Goal: Navigation & Orientation: Understand site structure

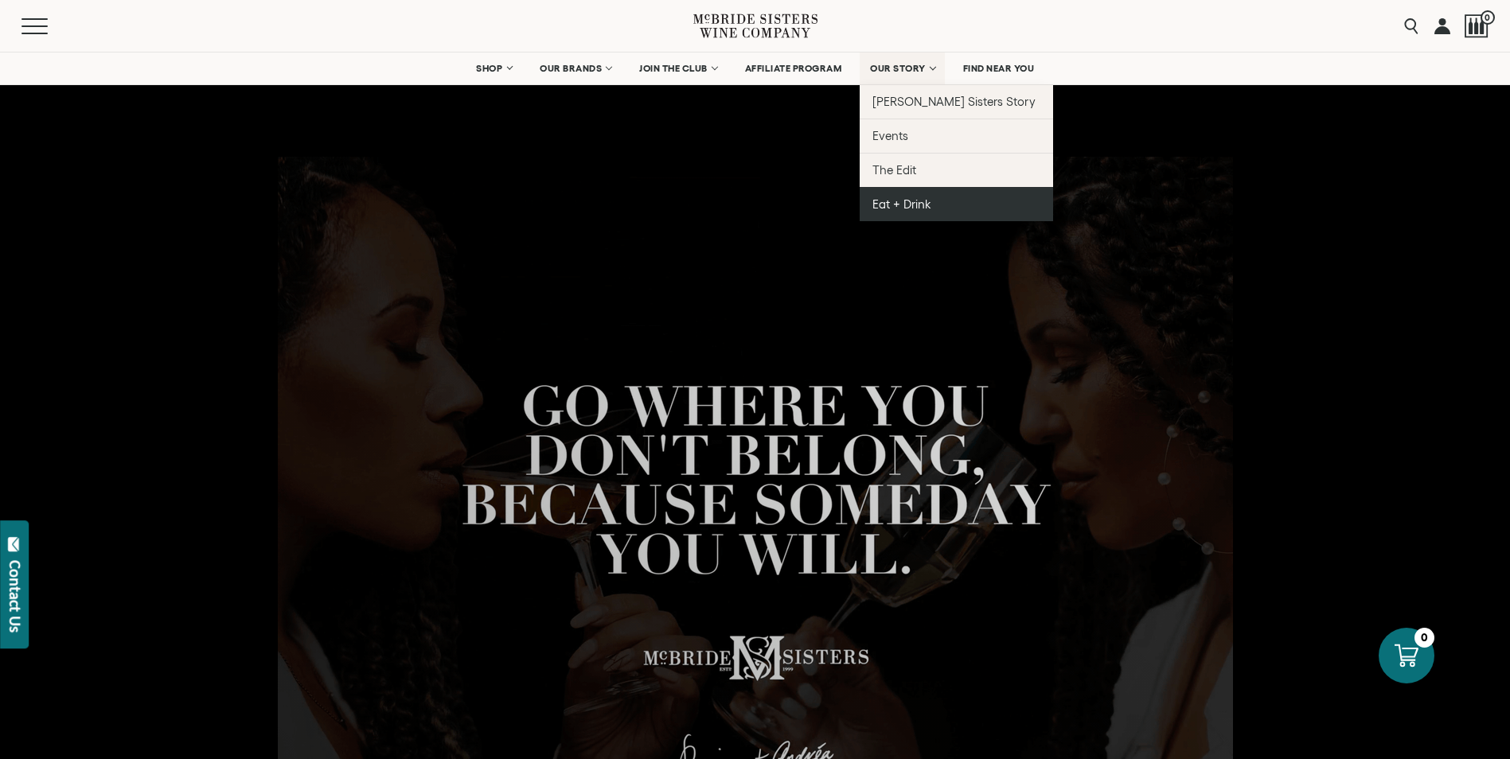
click at [897, 207] on span "Eat + Drink" at bounding box center [901, 204] width 59 height 14
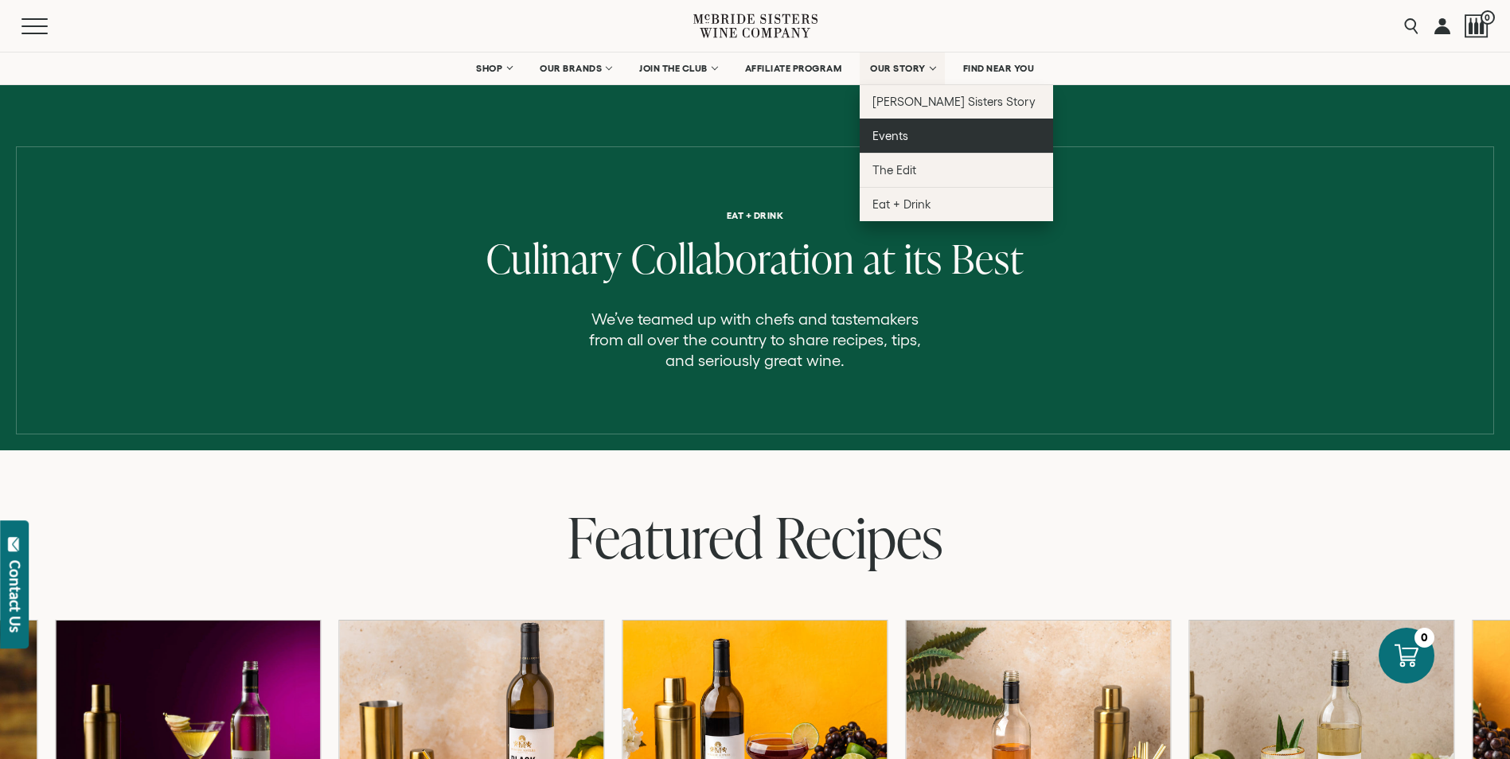
click at [881, 134] on span "Events" at bounding box center [890, 136] width 36 height 14
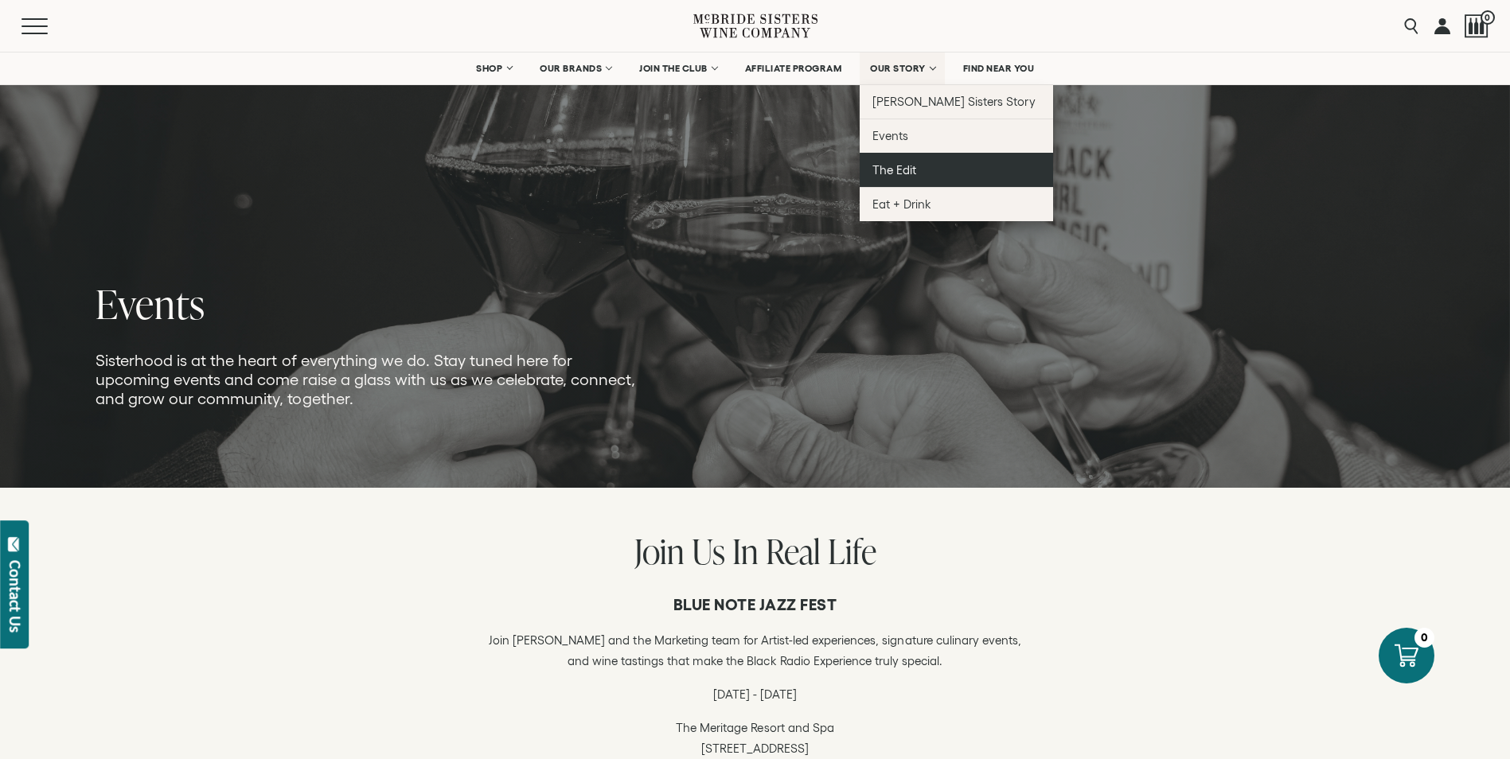
click at [885, 169] on span "The Edit" at bounding box center [894, 170] width 44 height 14
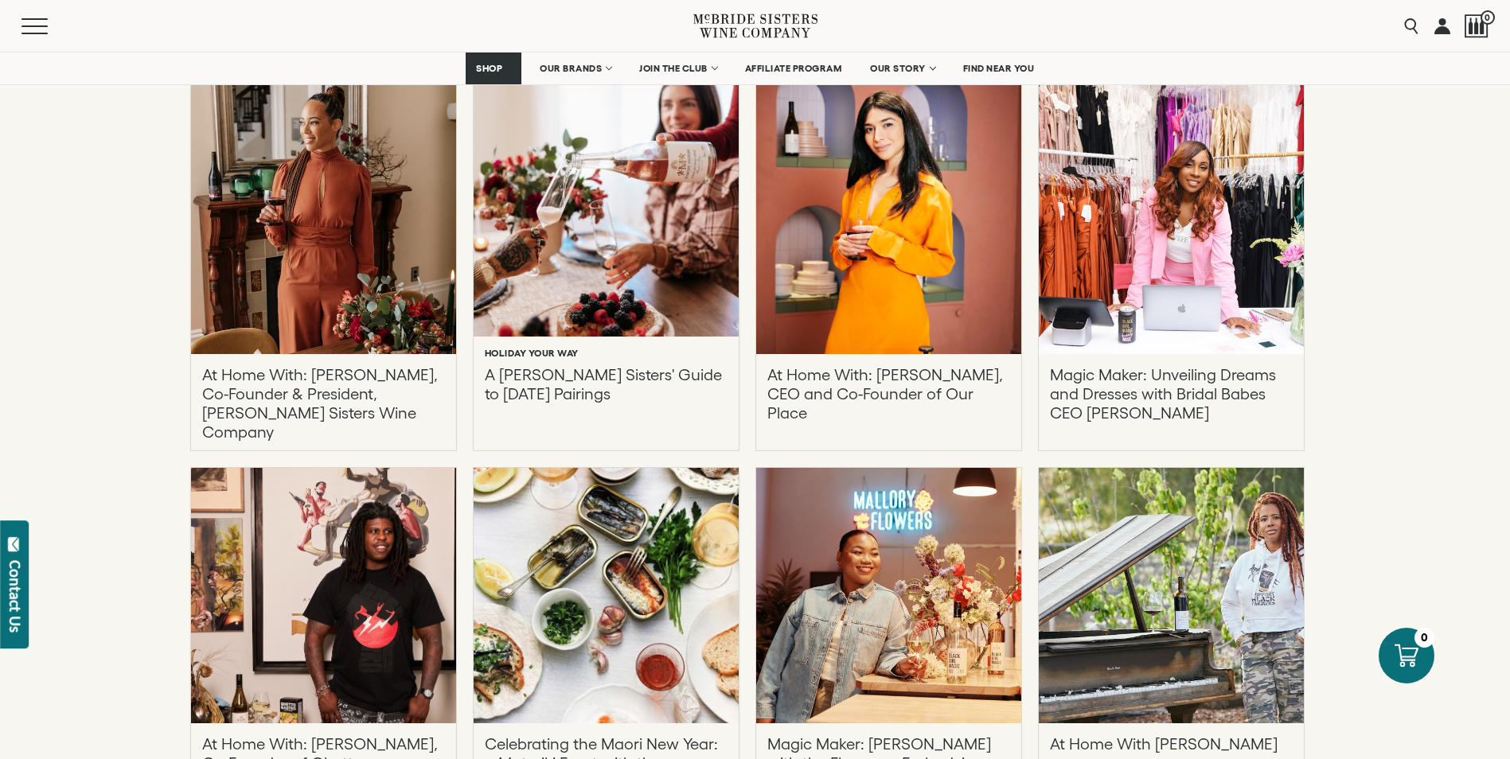
scroll to position [4774, 0]
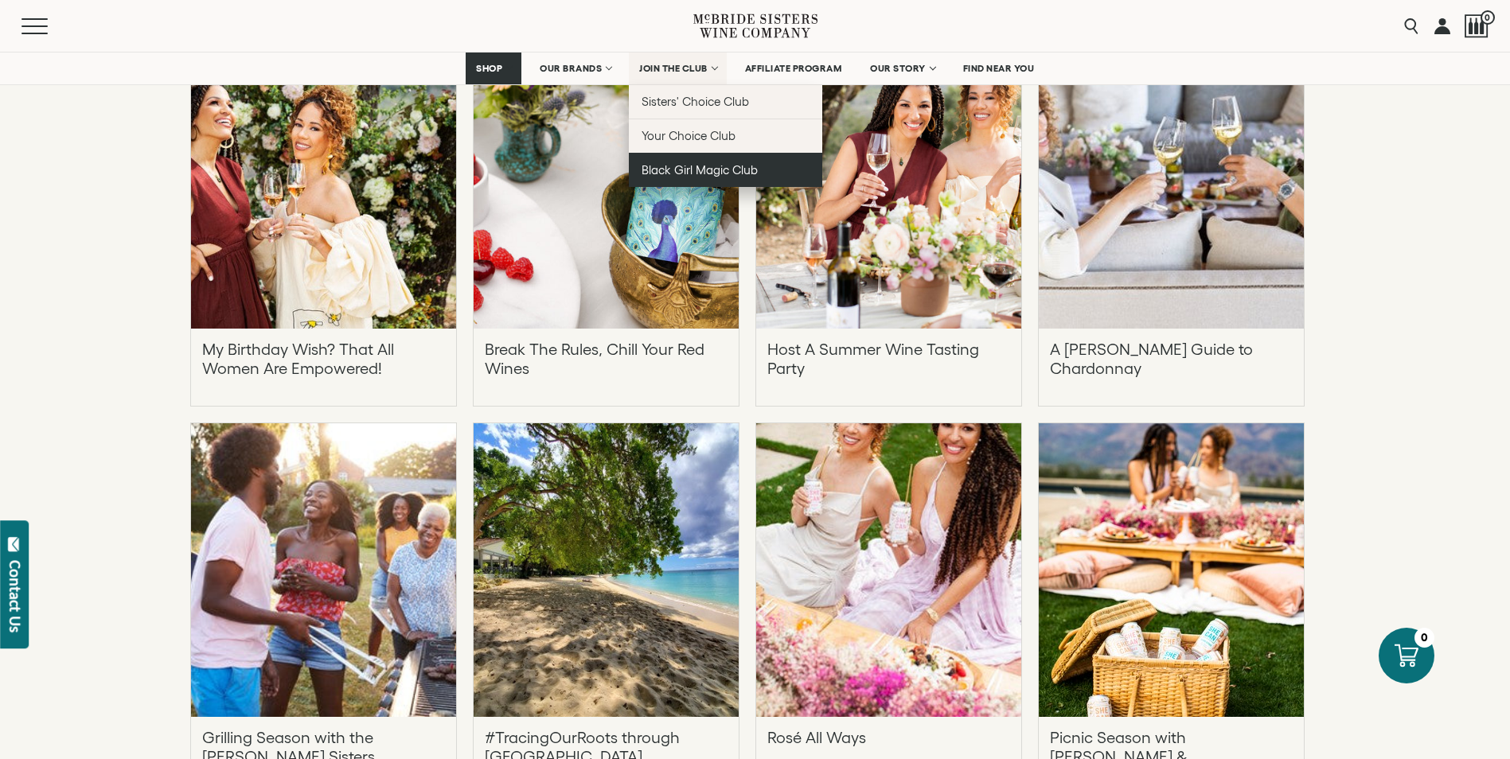
click at [691, 173] on span "Black Girl Magic Club" at bounding box center [699, 170] width 116 height 14
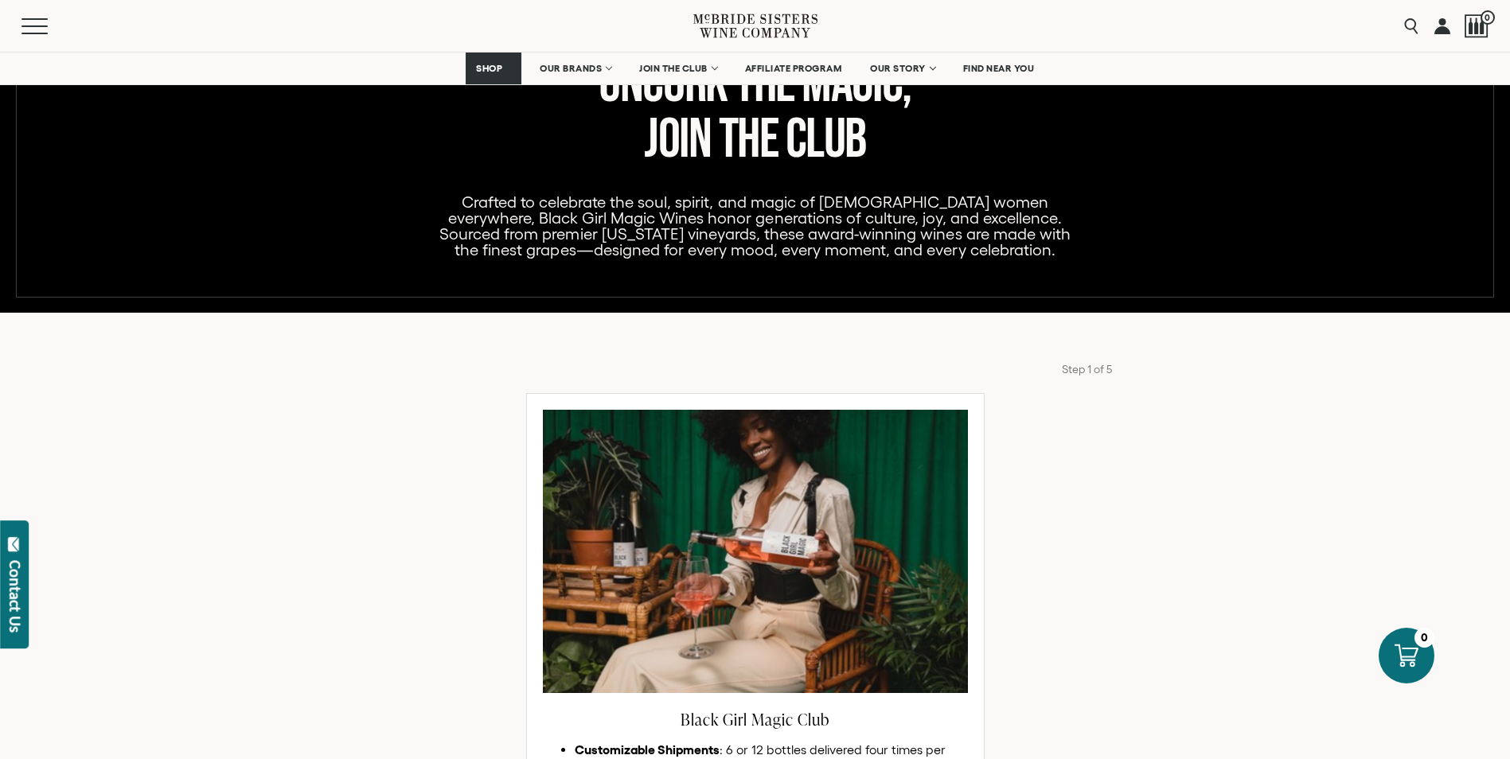
scroll to position [477, 0]
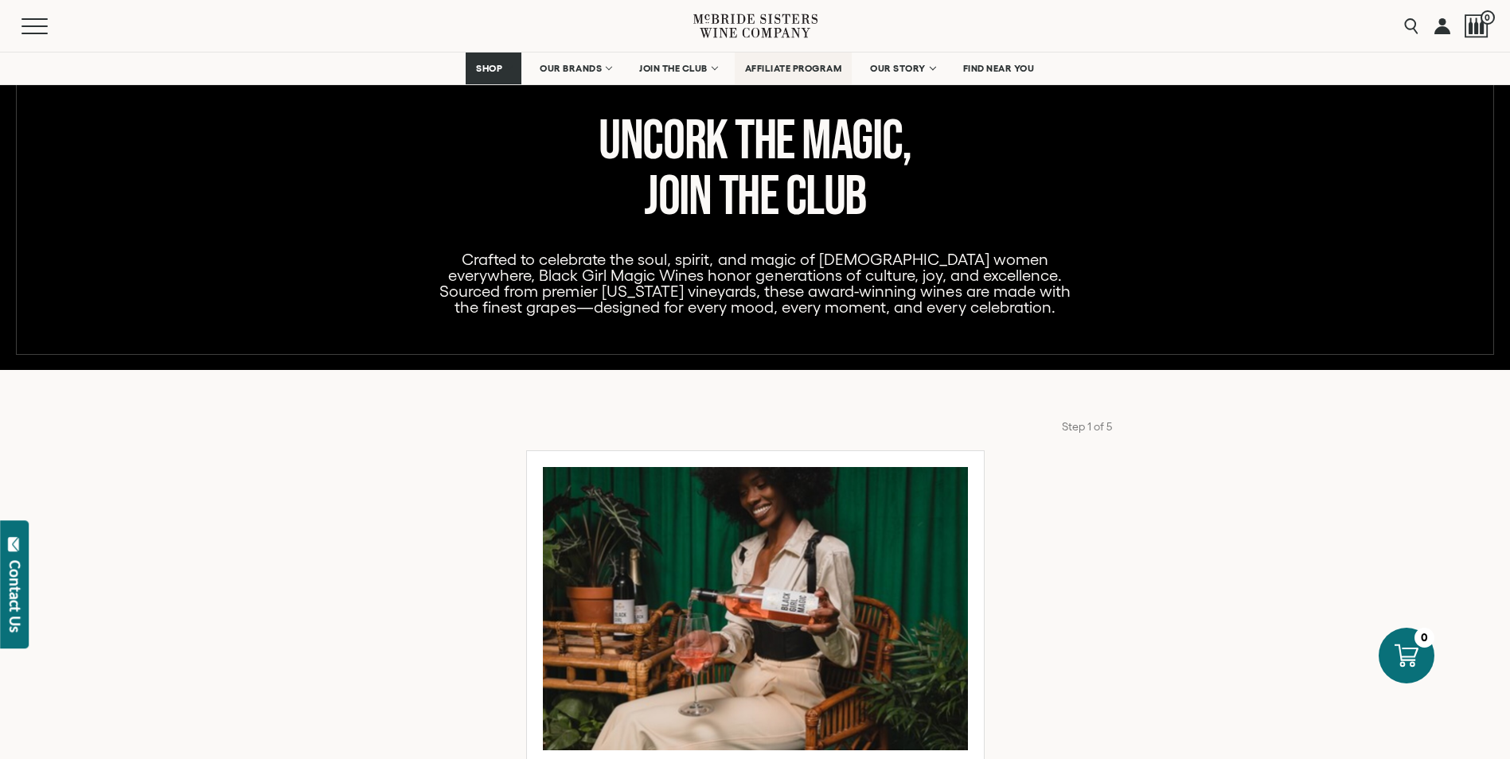
click at [756, 69] on span "AFFILIATE PROGRAM" at bounding box center [793, 68] width 97 height 11
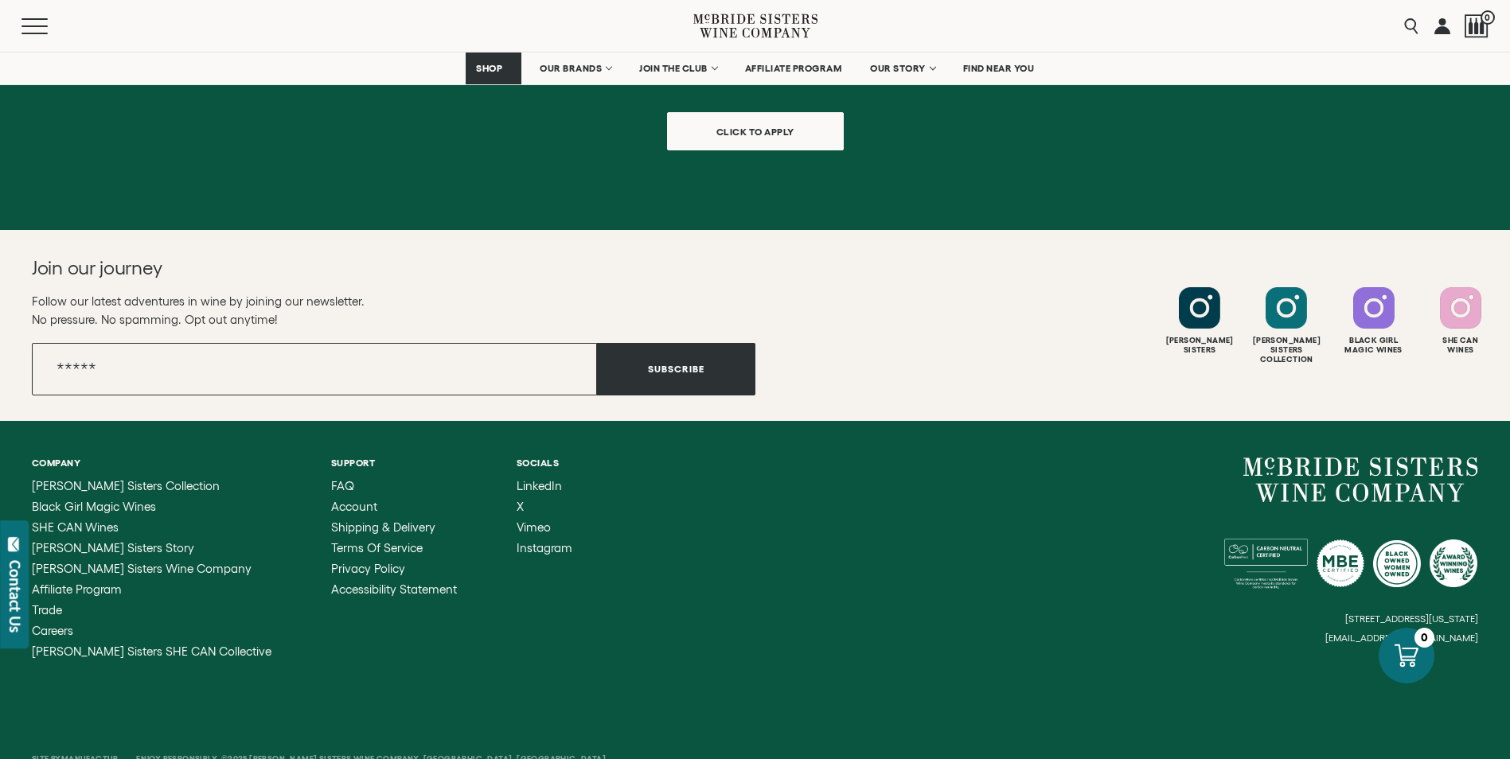
scroll to position [1747, 0]
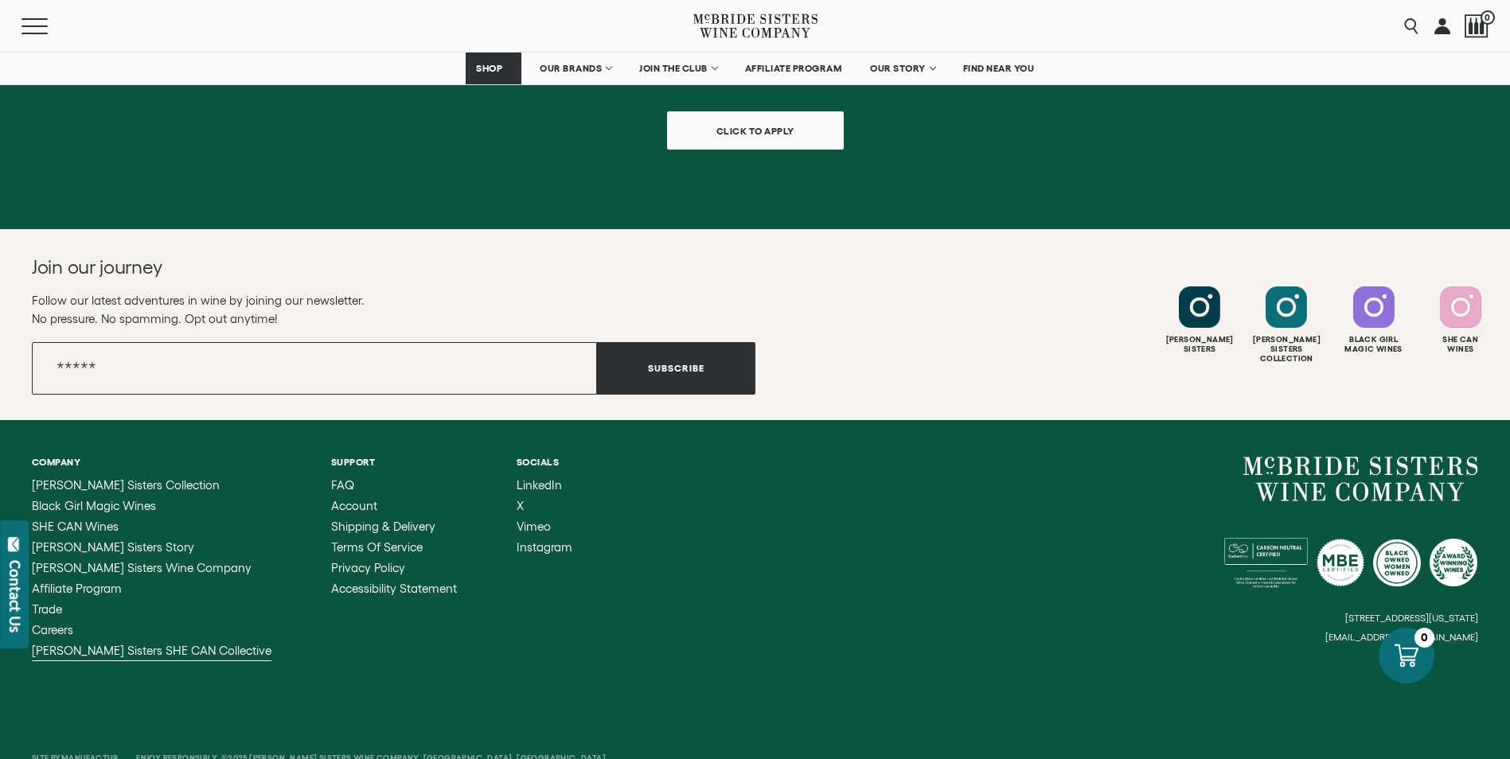
click at [166, 644] on span "[PERSON_NAME] Sisters SHE CAN Collective" at bounding box center [152, 651] width 240 height 14
